Goal: Find specific page/section: Find specific page/section

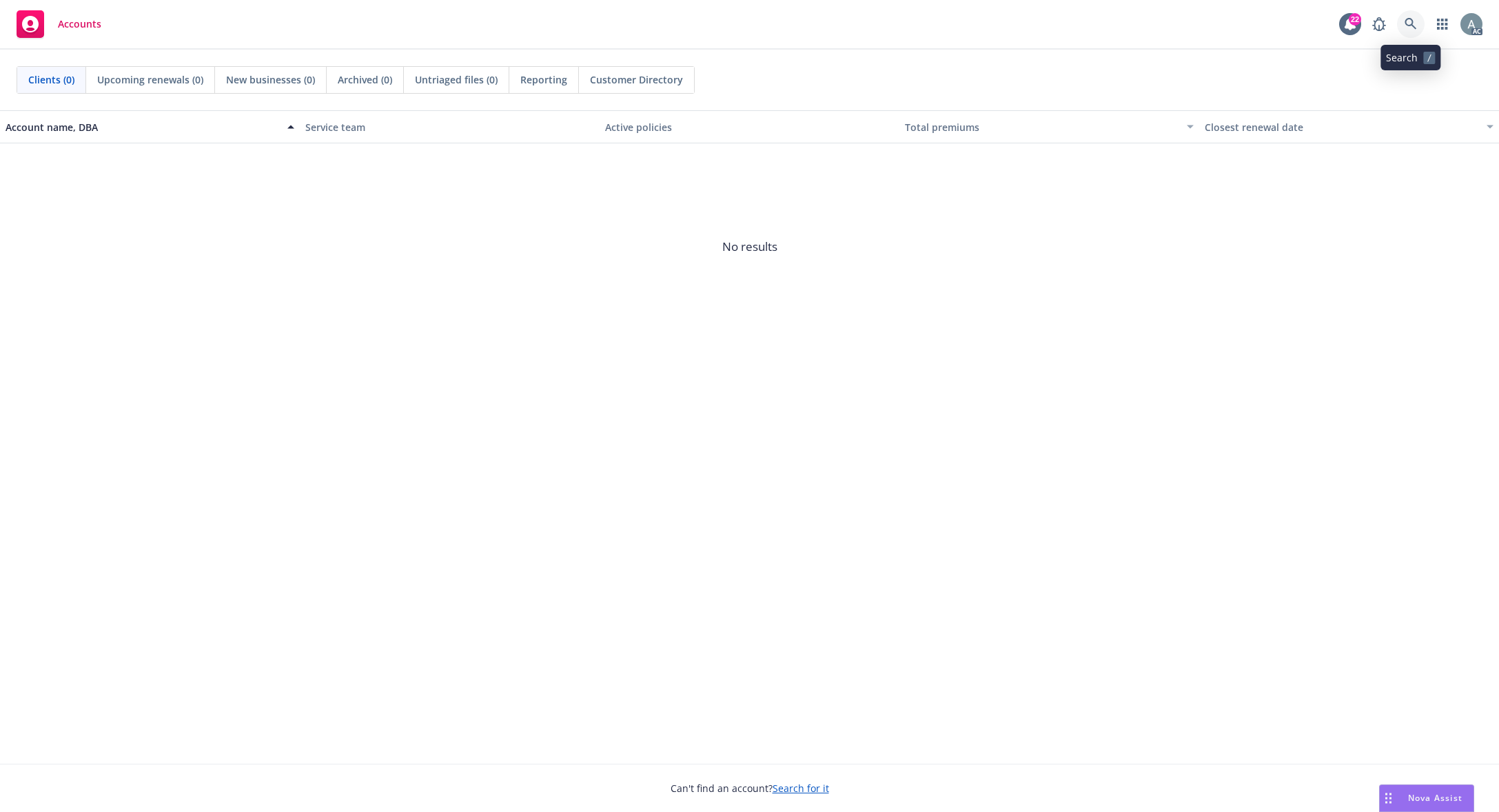
click at [1117, 23] on icon at bounding box center [1410, 23] width 12 height 12
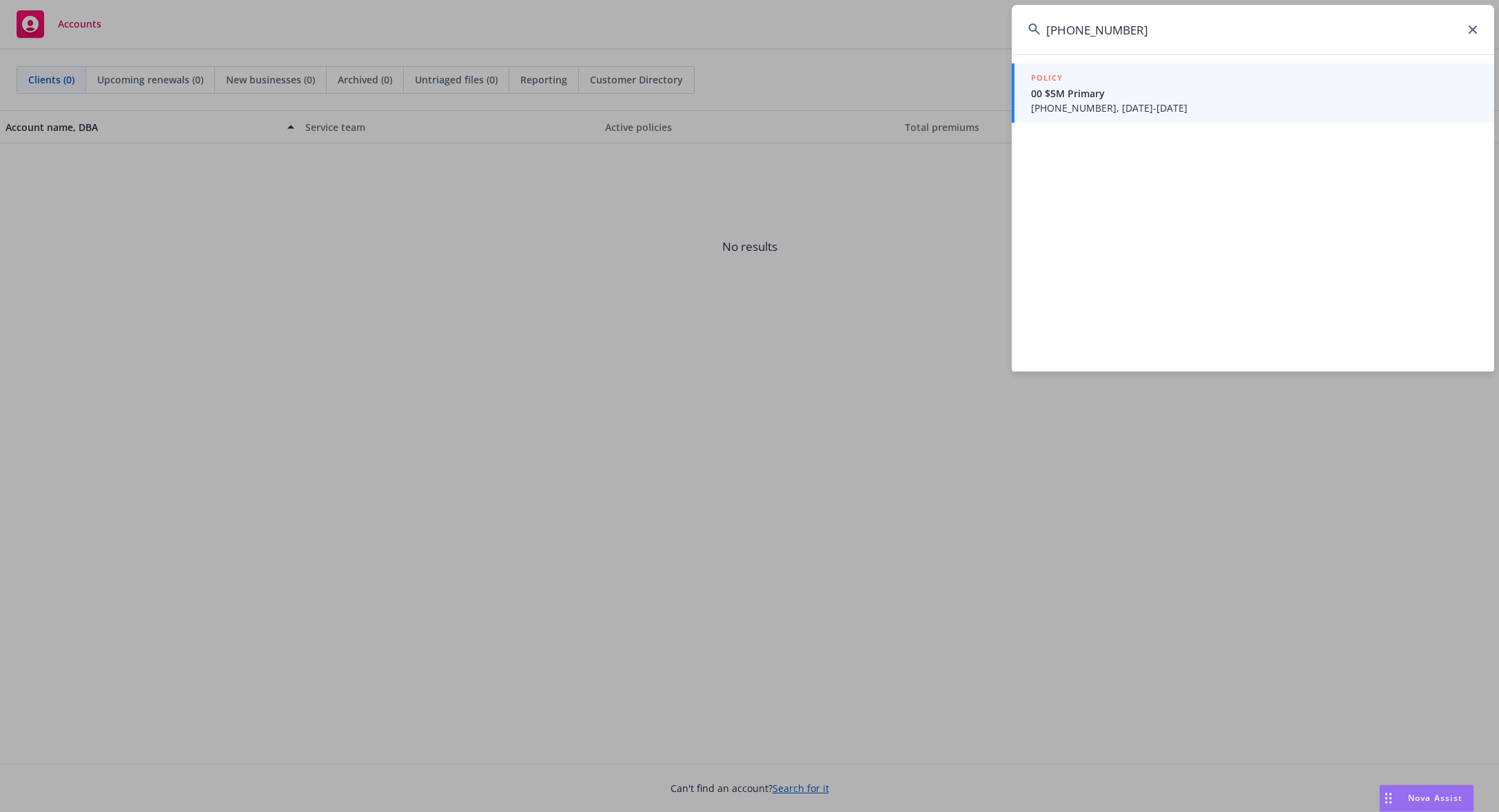
type input "[PHONE_NUMBER]"
click at [1117, 98] on span "00 $5M Primary" at bounding box center [1255, 94] width 447 height 15
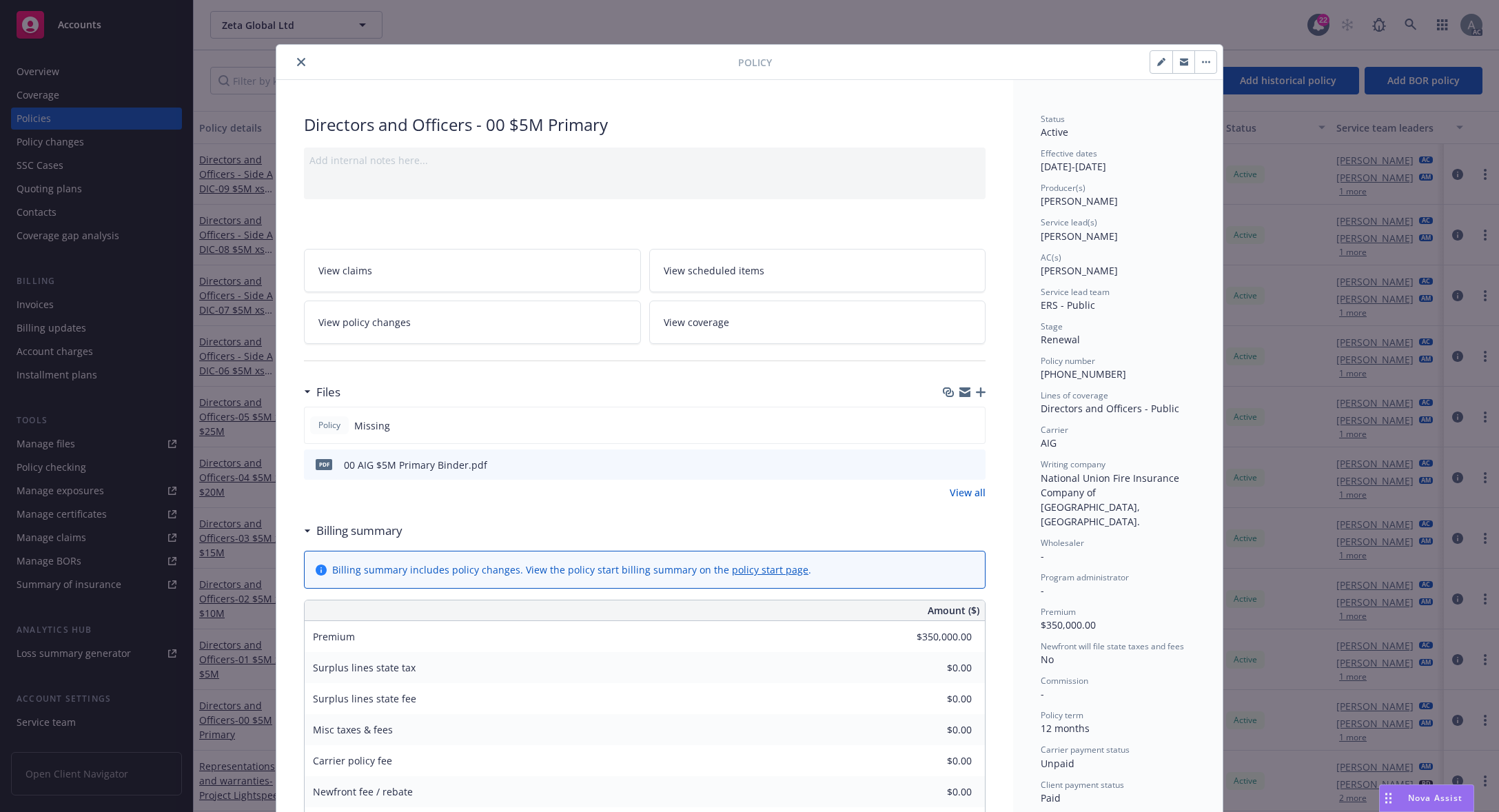
click at [967, 466] on icon "preview file" at bounding box center [972, 464] width 12 height 10
click at [1103, 372] on div "Policy number [PHONE_NUMBER]" at bounding box center [1117, 368] width 154 height 26
drag, startPoint x: 1095, startPoint y: 374, endPoint x: 1008, endPoint y: 374, distance: 87.0
copy span "[PHONE_NUMBER]"
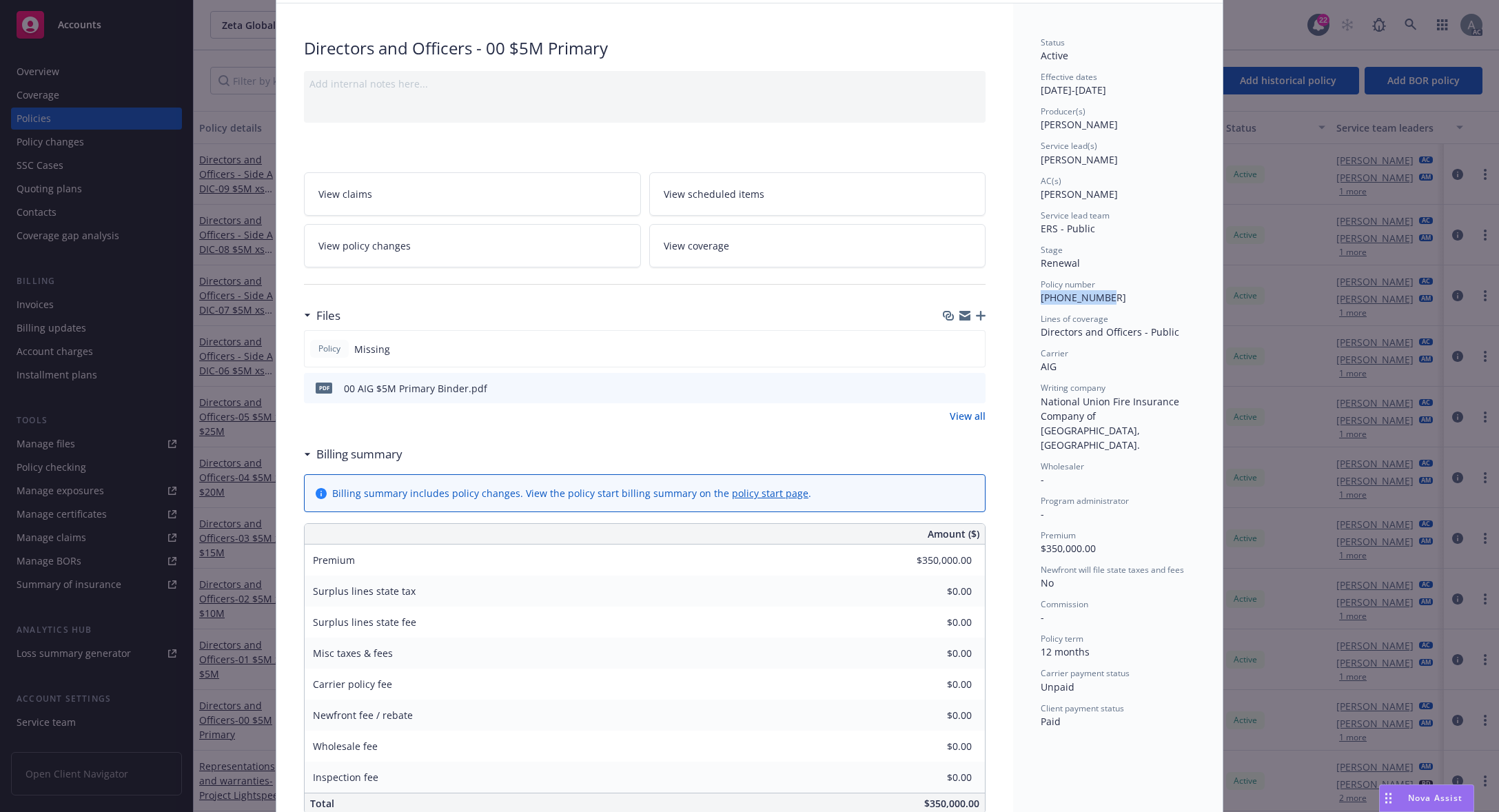
scroll to position [83, 0]
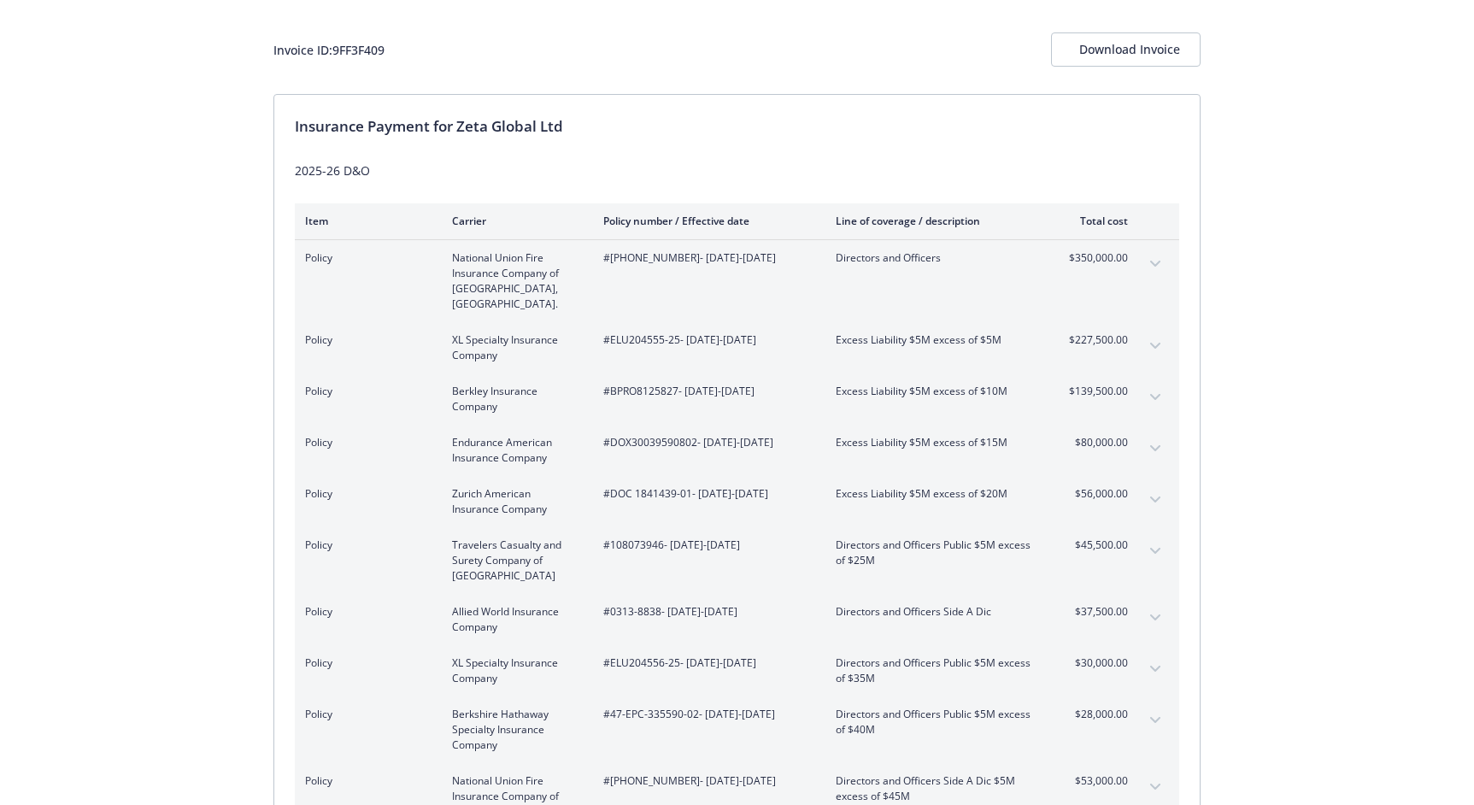
scroll to position [96, 0]
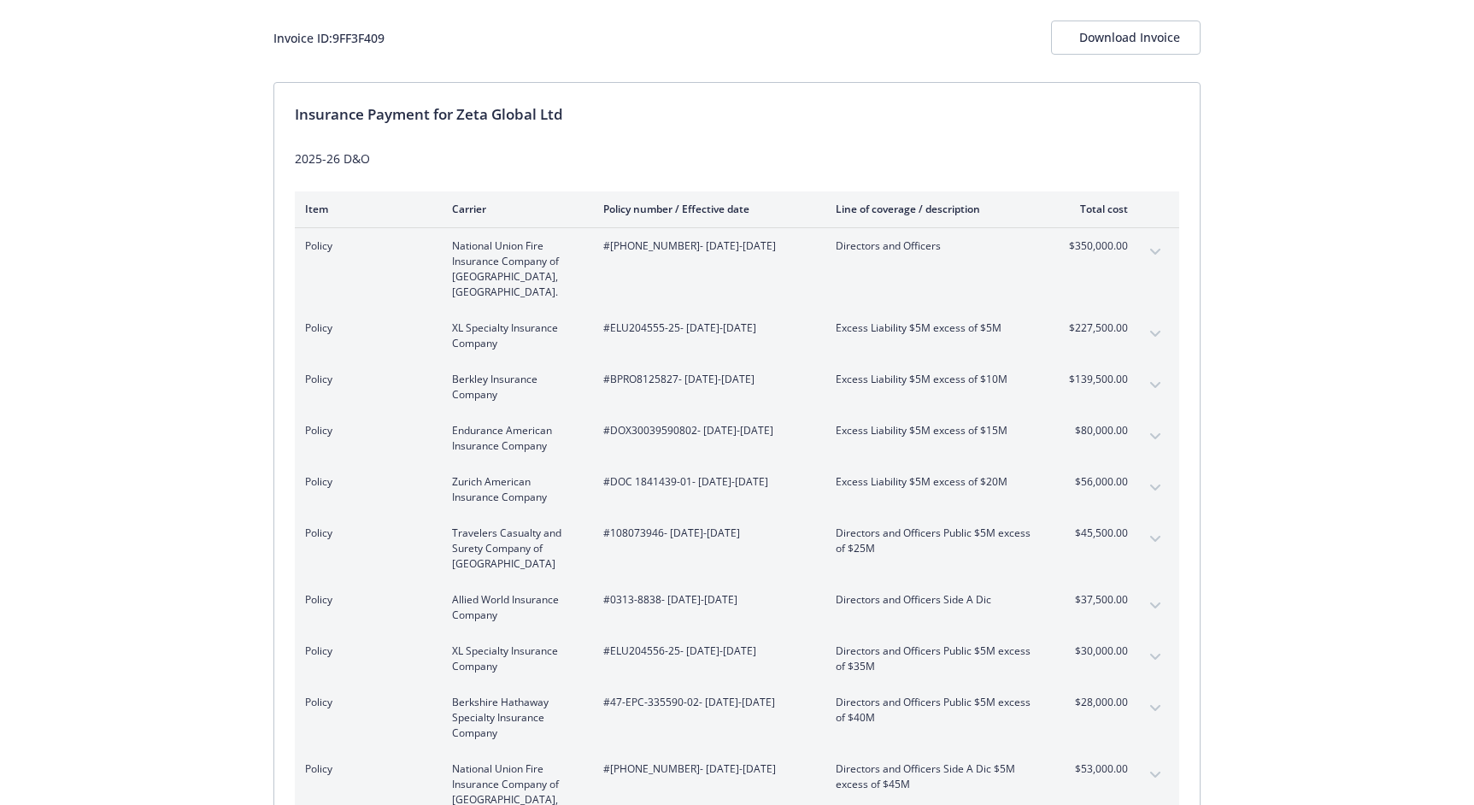
click at [1155, 246] on button "expand content" at bounding box center [1155, 251] width 27 height 27
